Goal: Transaction & Acquisition: Obtain resource

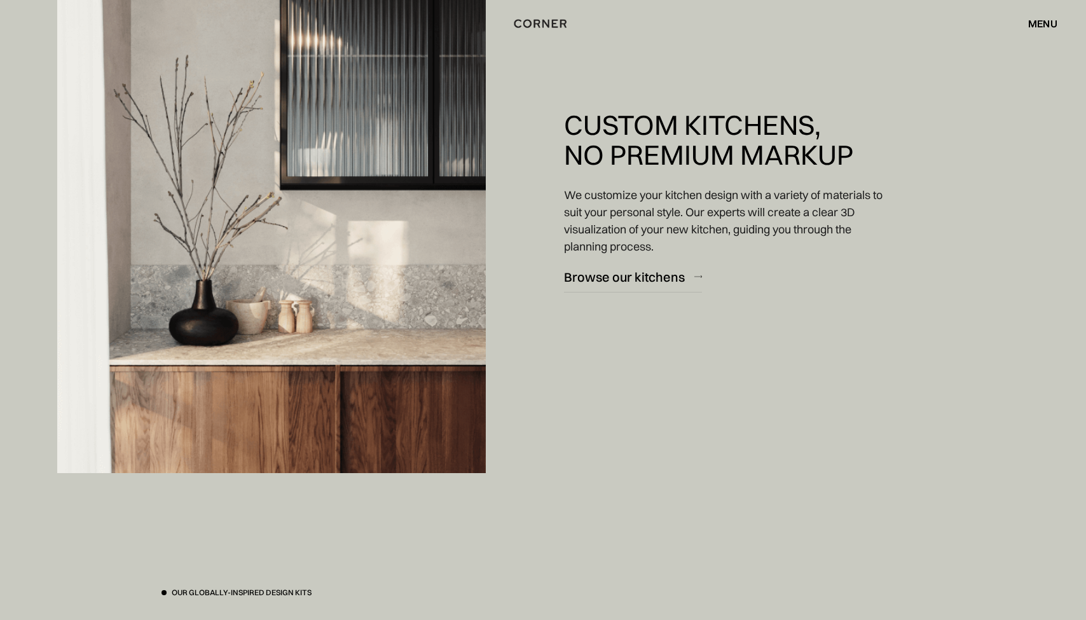
scroll to position [2339, 0]
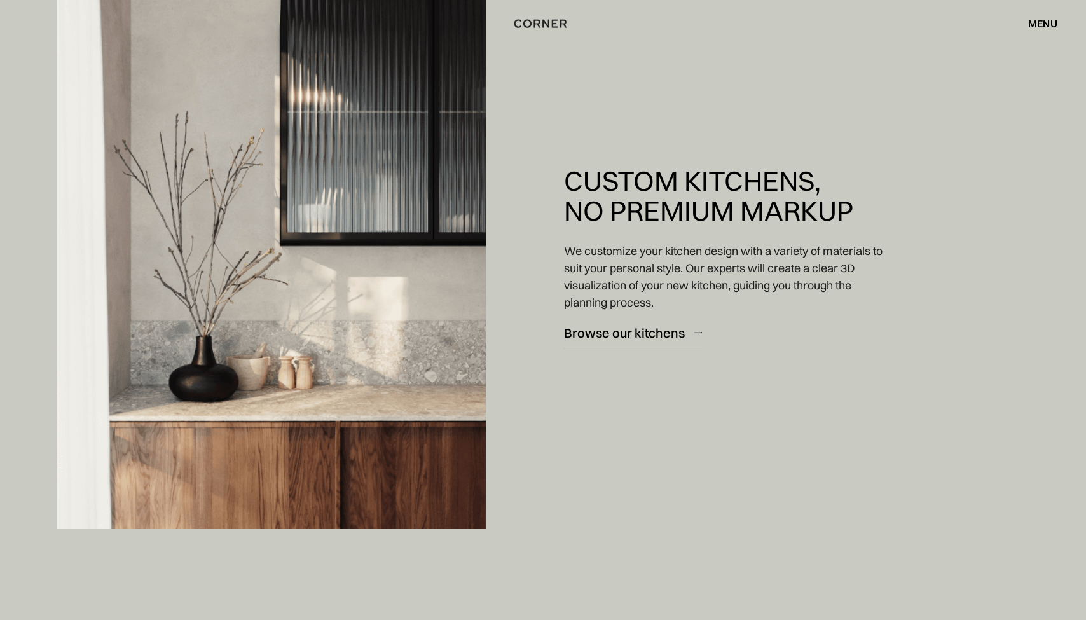
click at [696, 215] on h2 "Custom Kitchens, No Premium Markup" at bounding box center [708, 196] width 289 height 60
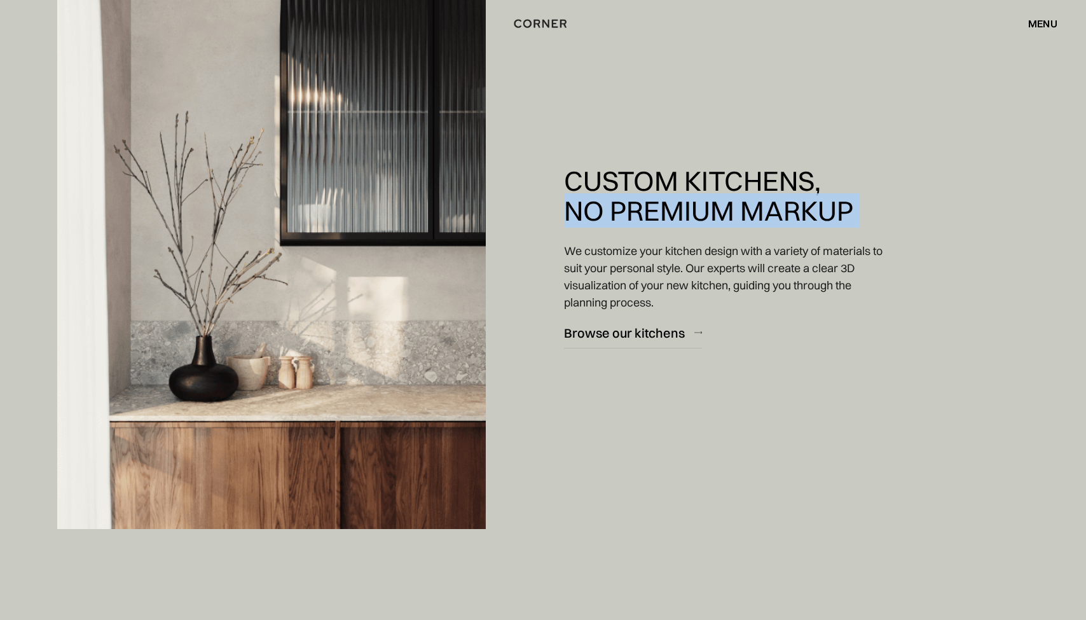
click at [753, 207] on h2 "Custom Kitchens, No Premium Markup" at bounding box center [708, 196] width 289 height 60
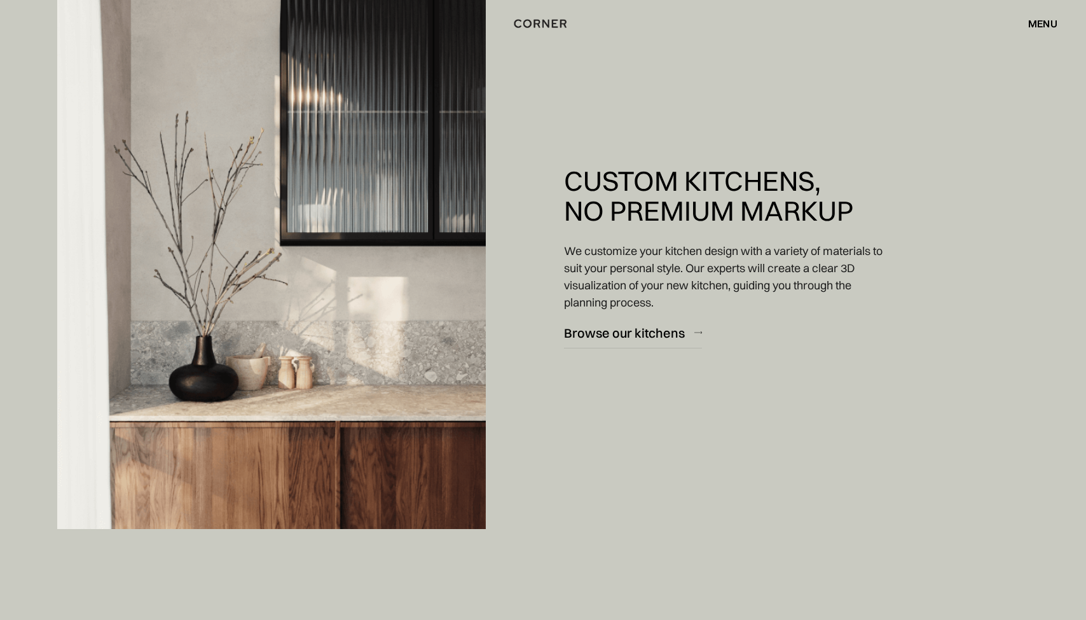
click at [753, 207] on h2 "Custom Kitchens, No Premium Markup" at bounding box center [708, 196] width 289 height 60
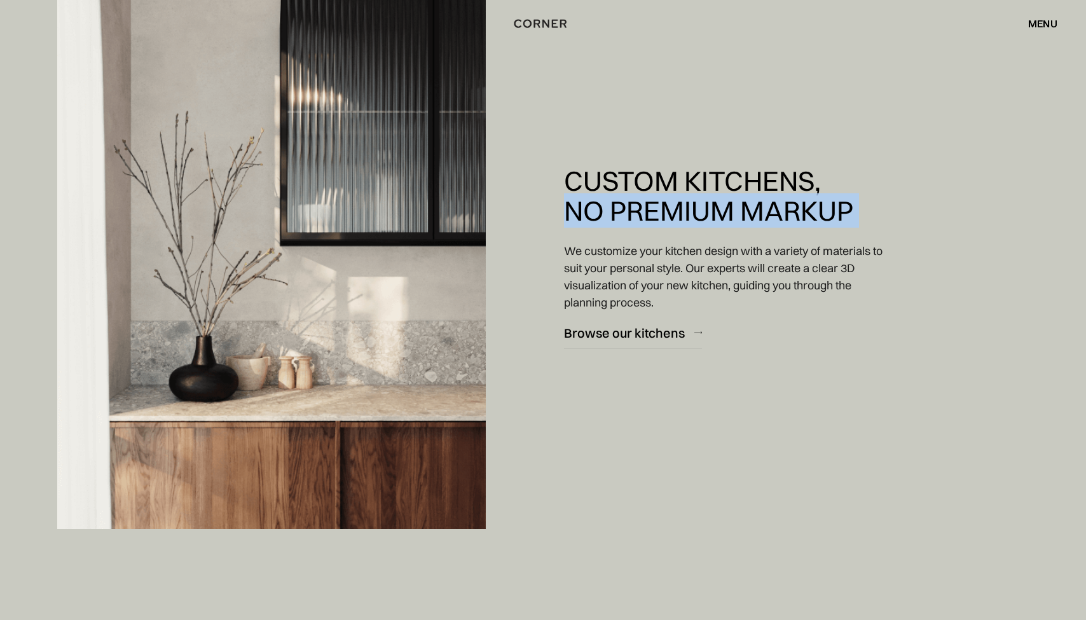
click at [777, 208] on h2 "Custom Kitchens, No Premium Markup" at bounding box center [708, 196] width 289 height 60
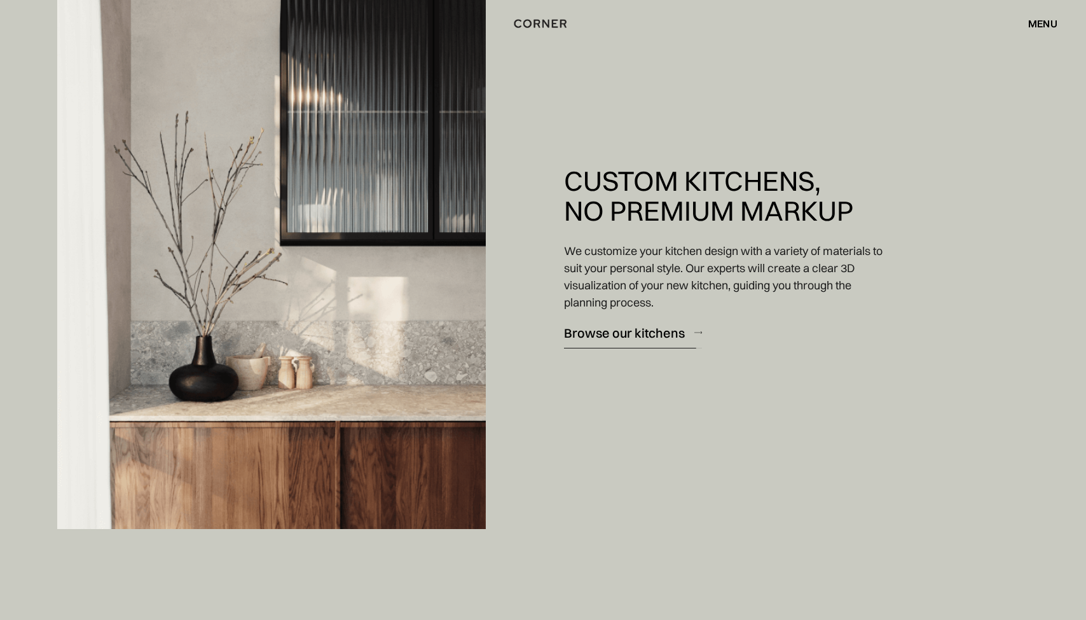
click at [637, 340] on div "Browse our kitchens" at bounding box center [624, 332] width 121 height 17
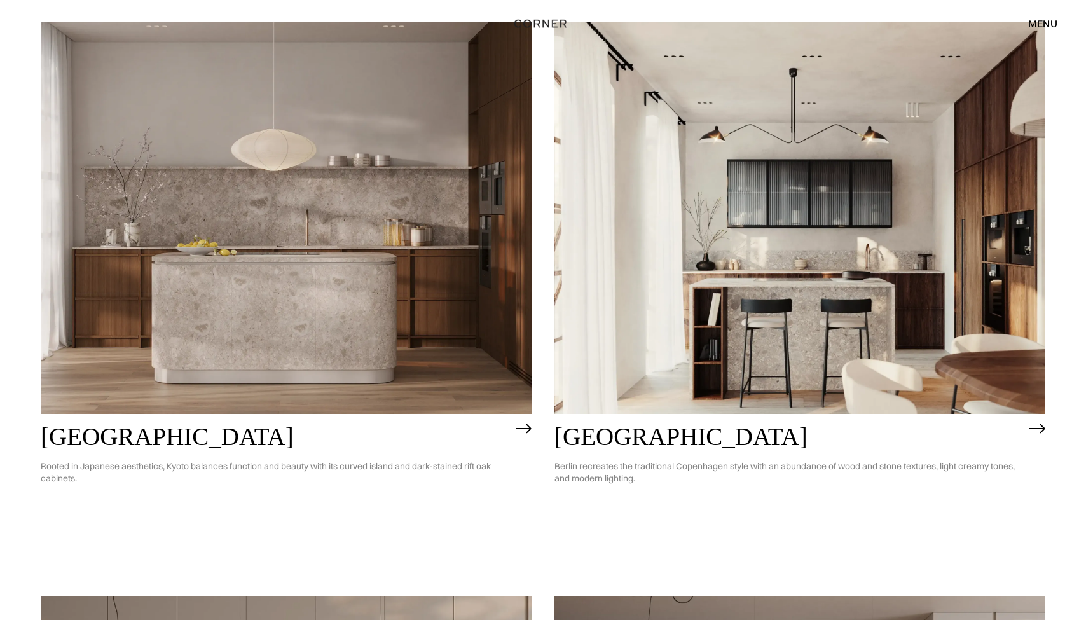
scroll to position [777, 0]
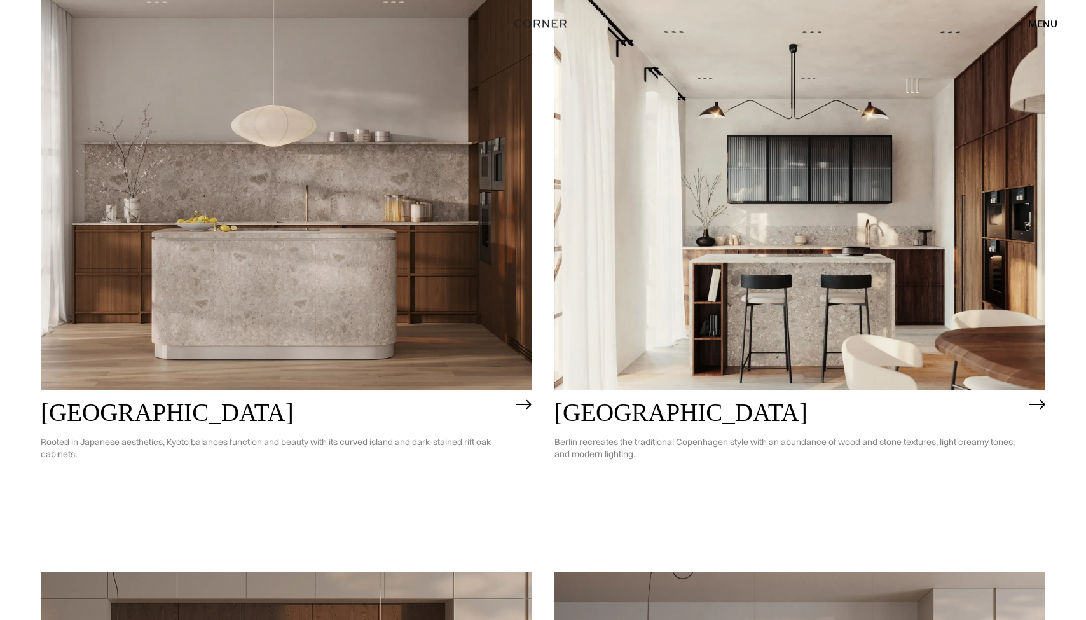
click at [595, 410] on h2 "[GEOGRAPHIC_DATA]" at bounding box center [789, 412] width 469 height 27
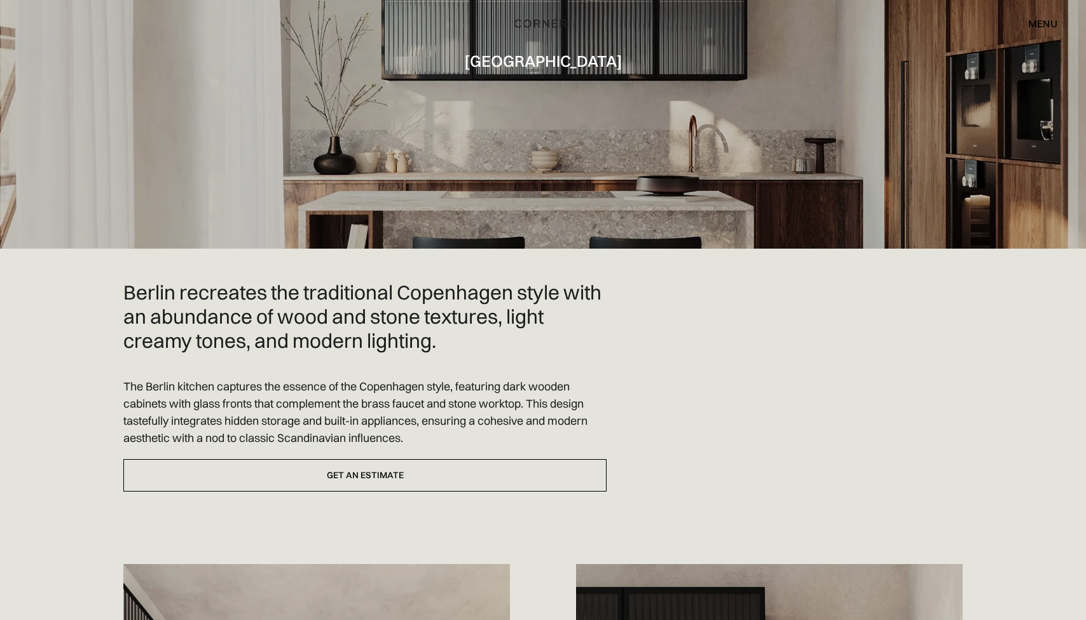
scroll to position [119, 0]
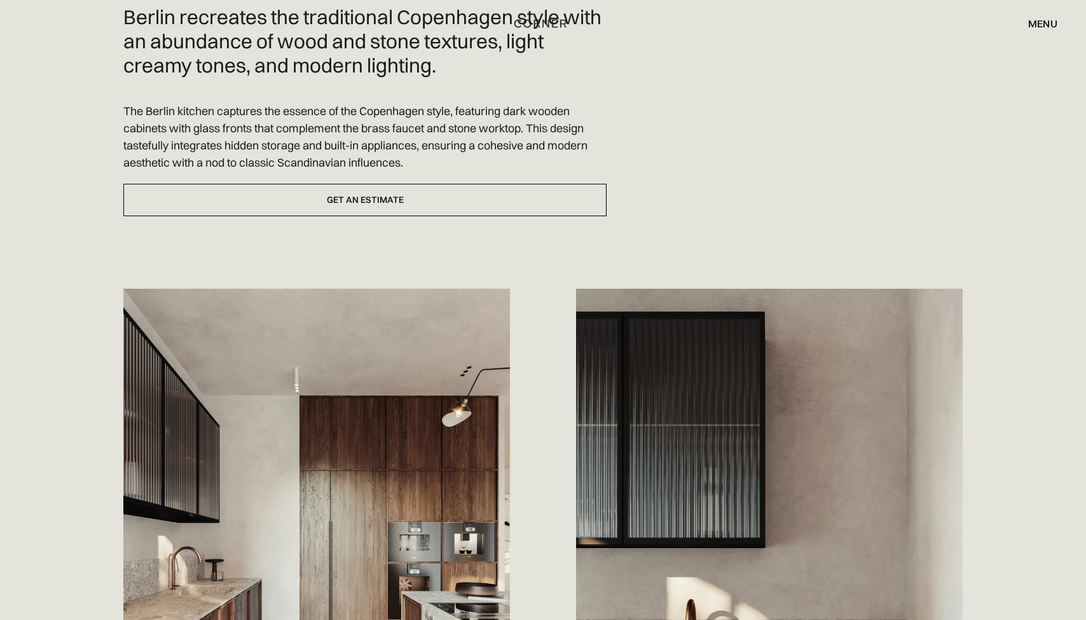
scroll to position [403, 0]
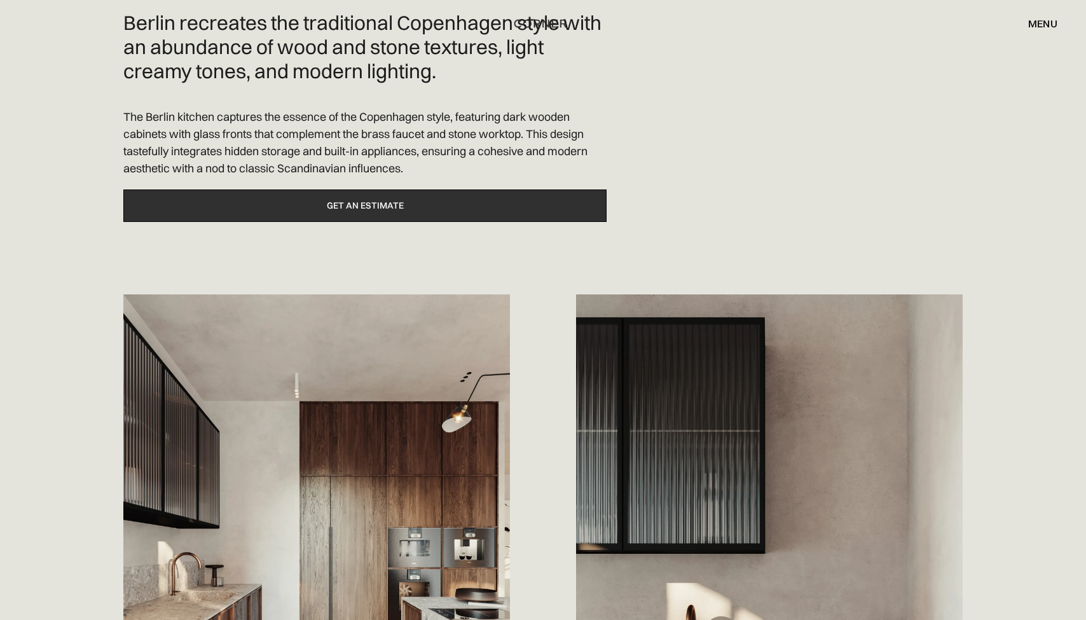
click at [410, 212] on link "Get an estimate" at bounding box center [364, 206] width 483 height 32
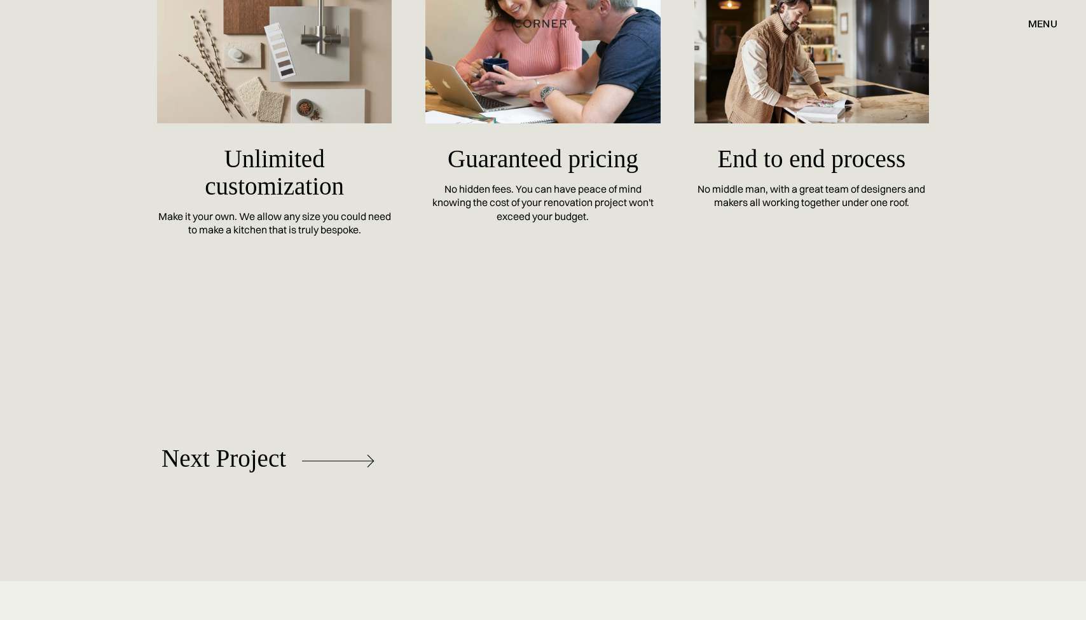
scroll to position [6067, 0]
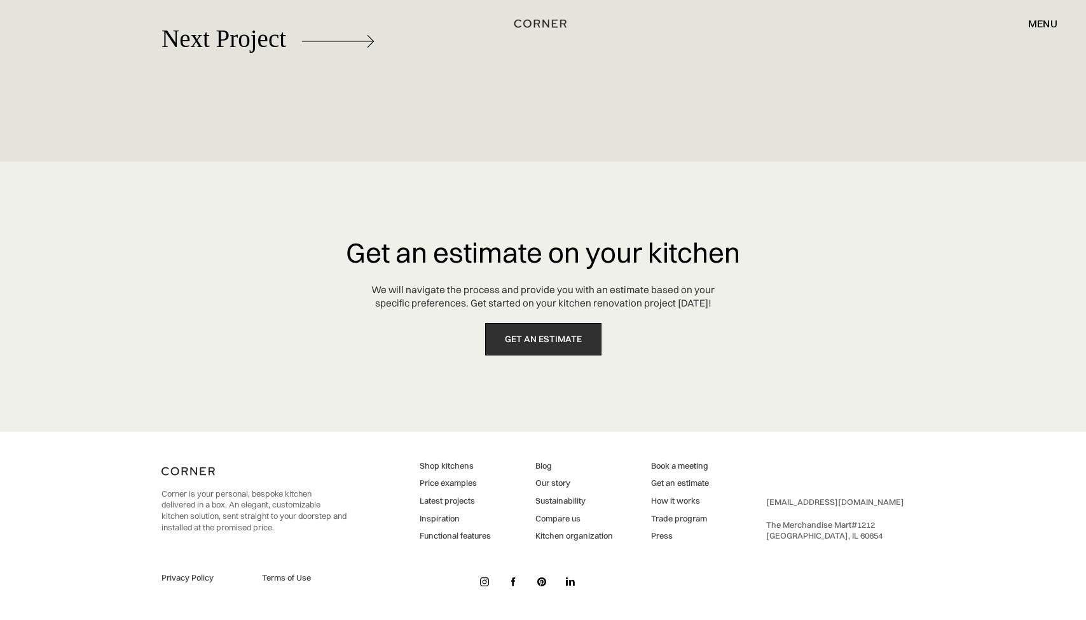
click at [564, 342] on link "get an estimate" at bounding box center [543, 339] width 116 height 32
